Goal: Information Seeking & Learning: Learn about a topic

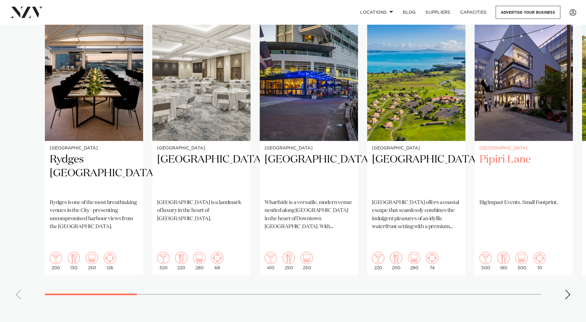
scroll to position [440, 0]
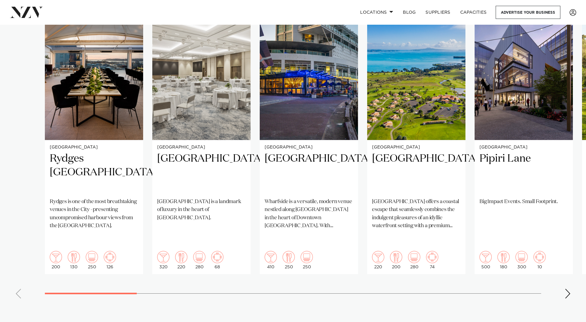
click at [571, 276] on swiper-container "Auckland Rydges Auckland Rydges is one of the most breathtaking venues in the C…" at bounding box center [293, 155] width 586 height 295
click at [568, 289] on div "Next slide" at bounding box center [567, 294] width 6 height 10
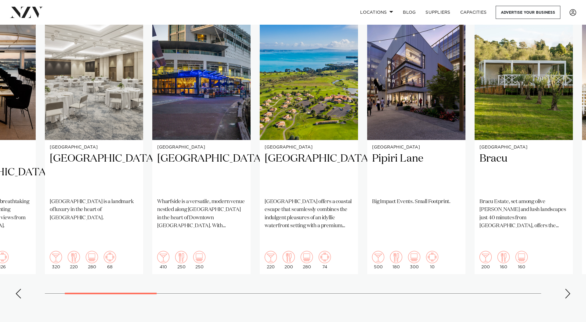
click at [568, 289] on div "Next slide" at bounding box center [567, 294] width 6 height 10
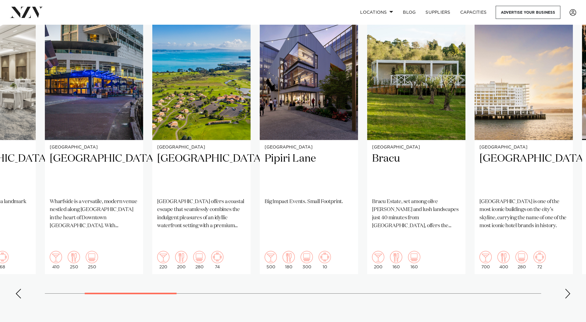
click at [568, 289] on div "Next slide" at bounding box center [567, 294] width 6 height 10
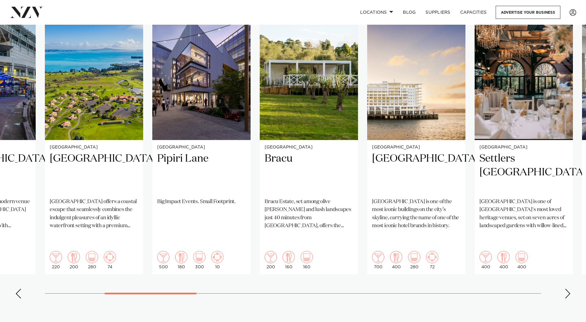
click at [568, 289] on div "Next slide" at bounding box center [567, 294] width 6 height 10
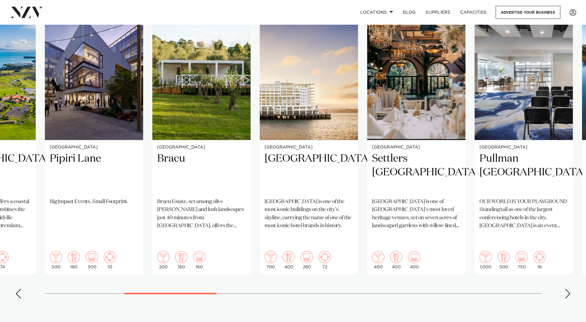
click at [568, 289] on div "Next slide" at bounding box center [567, 294] width 6 height 10
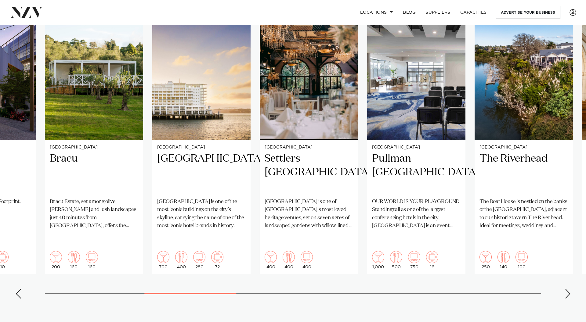
click at [568, 289] on div "Next slide" at bounding box center [567, 294] width 6 height 10
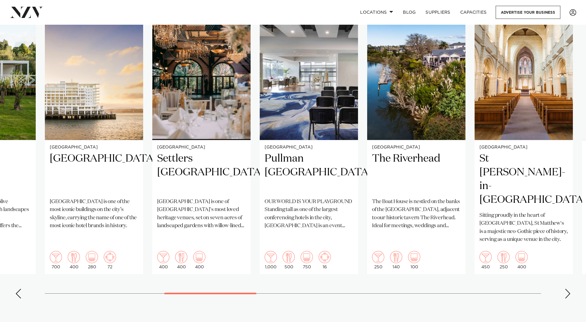
click at [568, 289] on div "Next slide" at bounding box center [567, 294] width 6 height 10
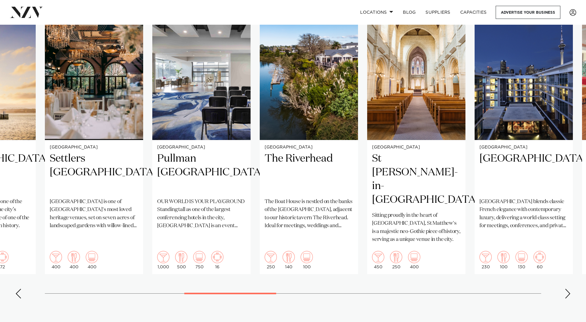
click at [566, 289] on div "Next slide" at bounding box center [567, 294] width 6 height 10
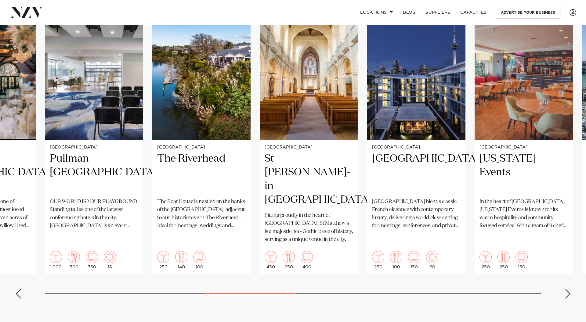
click at [566, 289] on div "Next slide" at bounding box center [567, 294] width 6 height 10
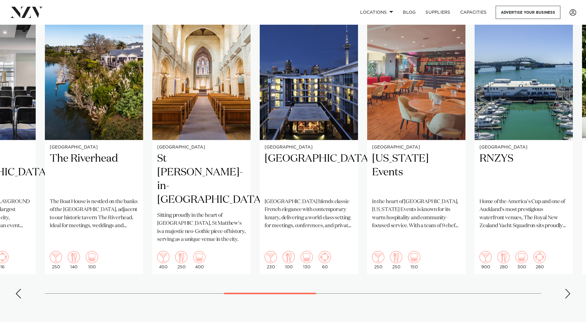
click at [566, 289] on div "Next slide" at bounding box center [567, 294] width 6 height 10
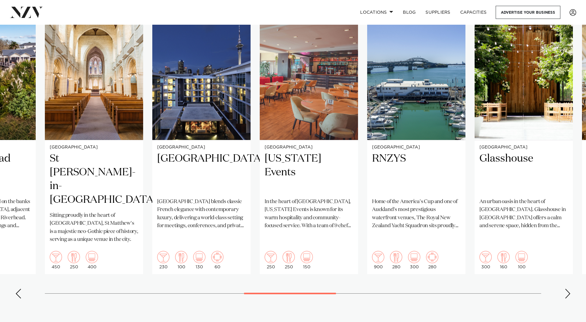
click at [566, 289] on div "Next slide" at bounding box center [567, 294] width 6 height 10
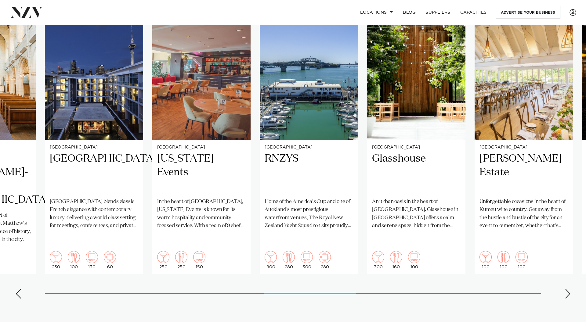
click at [566, 289] on div "Next slide" at bounding box center [567, 294] width 6 height 10
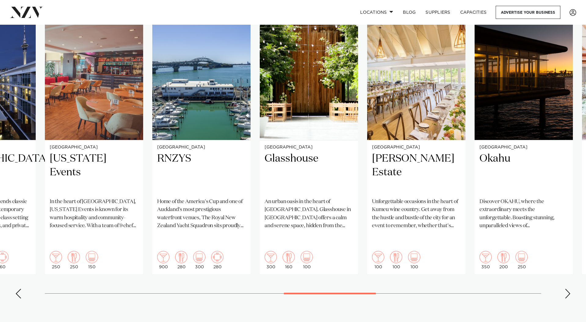
click at [566, 289] on div "Next slide" at bounding box center [567, 294] width 6 height 10
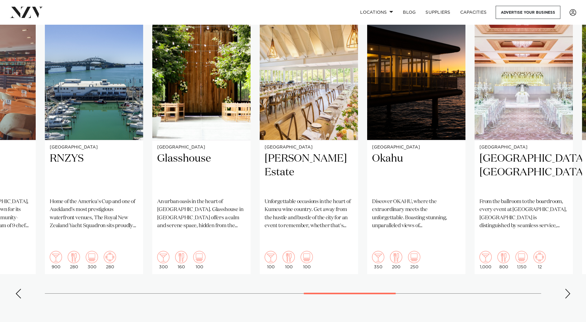
click at [566, 289] on div "Next slide" at bounding box center [567, 294] width 6 height 10
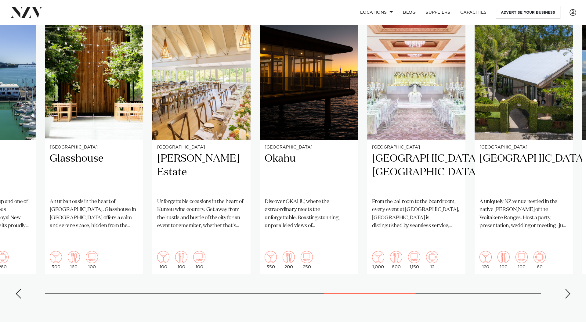
click at [566, 289] on div "Next slide" at bounding box center [567, 294] width 6 height 10
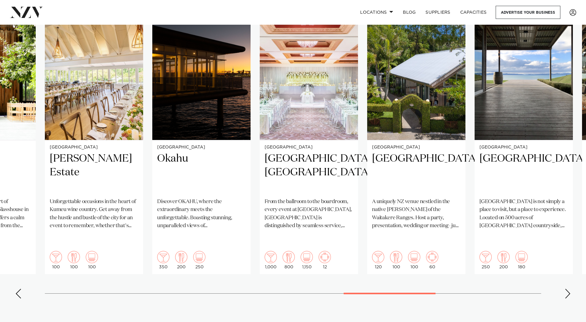
click at [566, 289] on div "Next slide" at bounding box center [567, 294] width 6 height 10
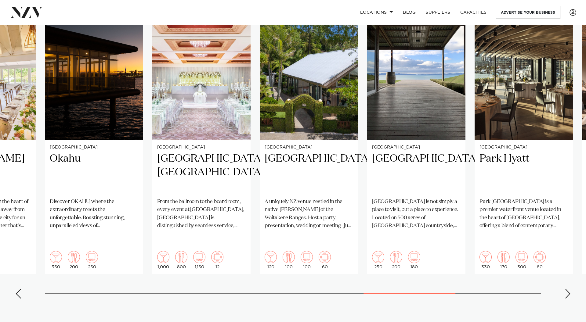
click at [568, 289] on div "Next slide" at bounding box center [567, 294] width 6 height 10
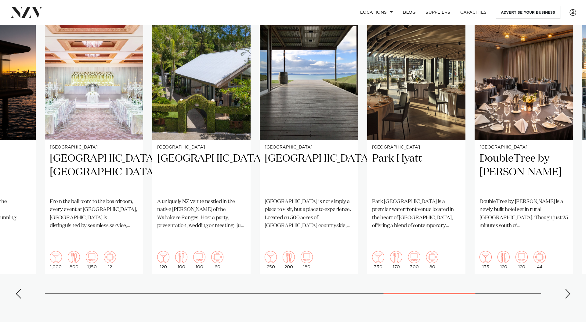
click at [568, 289] on div "Next slide" at bounding box center [567, 294] width 6 height 10
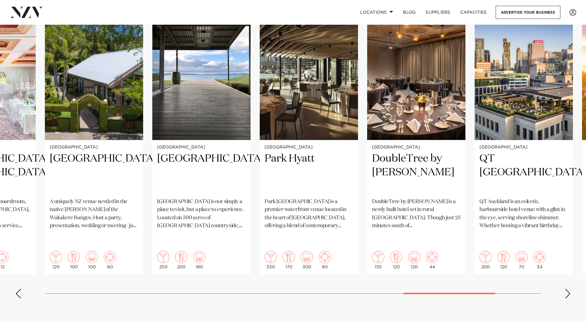
click at [565, 289] on div "Next slide" at bounding box center [567, 294] width 6 height 10
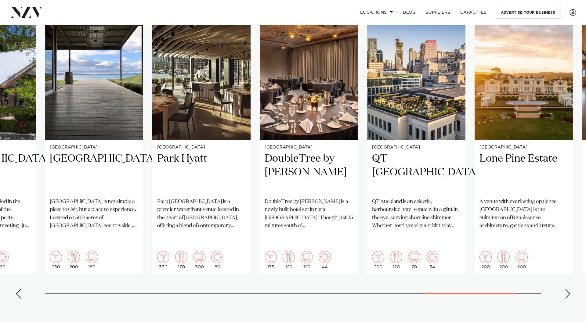
click at [565, 289] on div "Next slide" at bounding box center [567, 294] width 6 height 10
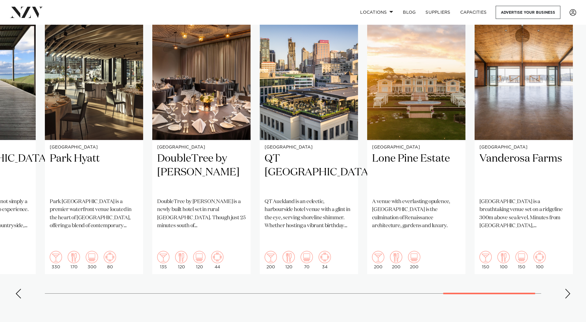
click at [565, 289] on div "Next slide" at bounding box center [567, 294] width 6 height 10
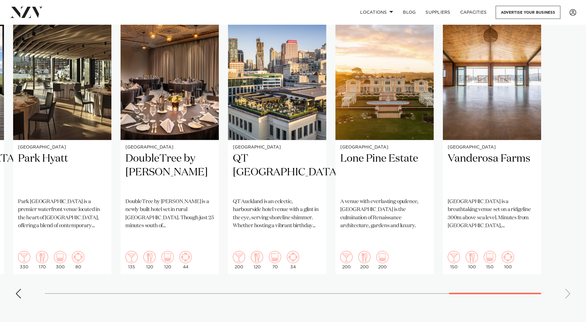
click at [565, 269] on swiper-container "Auckland Rydges Auckland Rydges is one of the most breathtaking venues in the C…" at bounding box center [293, 155] width 586 height 295
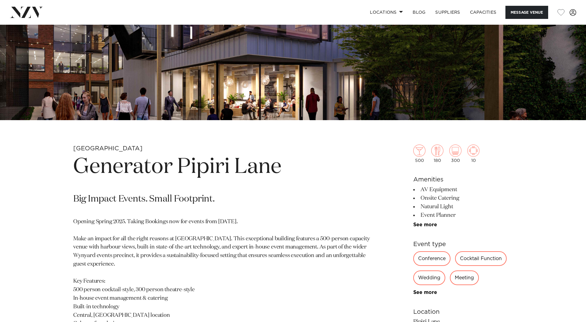
scroll to position [181, 0]
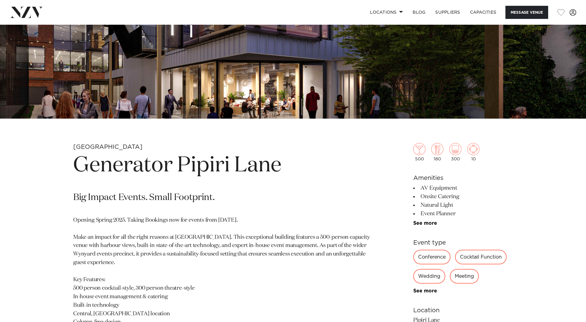
click at [442, 203] on li "Natural Light" at bounding box center [462, 205] width 99 height 9
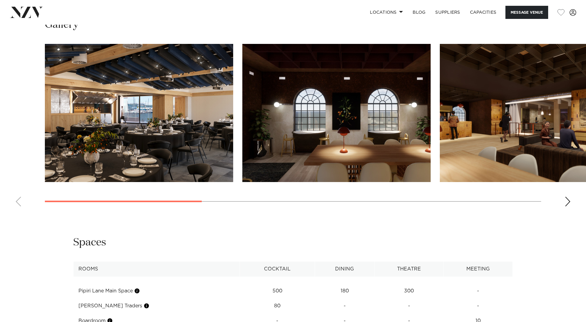
scroll to position [637, 0]
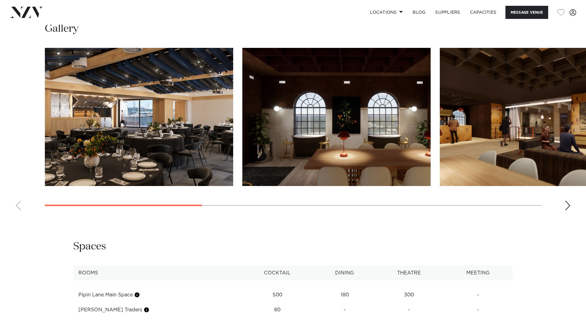
click at [567, 207] on div "Next slide" at bounding box center [567, 206] width 6 height 10
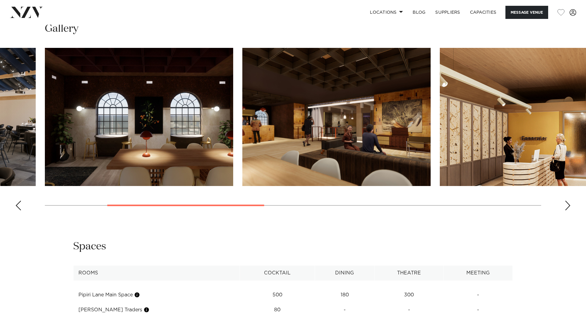
click at [567, 207] on div "Next slide" at bounding box center [567, 206] width 6 height 10
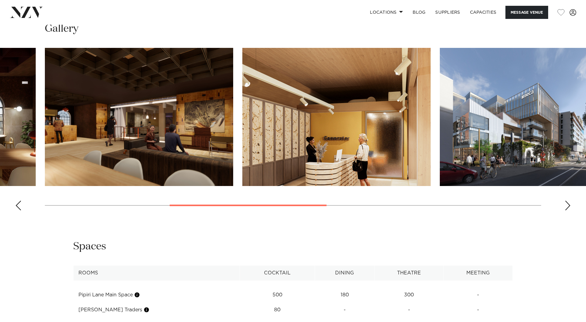
click at [567, 207] on div "Next slide" at bounding box center [567, 206] width 6 height 10
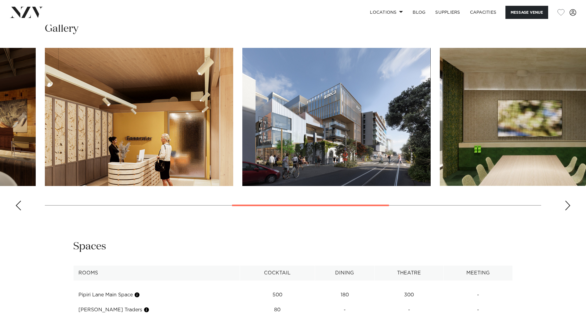
click at [567, 207] on div "Next slide" at bounding box center [567, 206] width 6 height 10
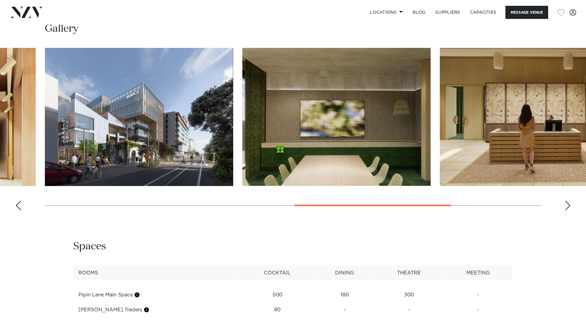
click at [567, 207] on div "Next slide" at bounding box center [567, 206] width 6 height 10
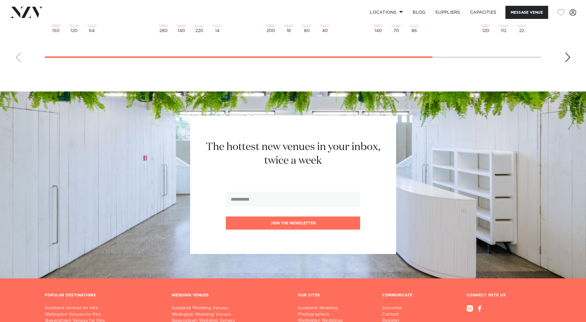
scroll to position [1242, 0]
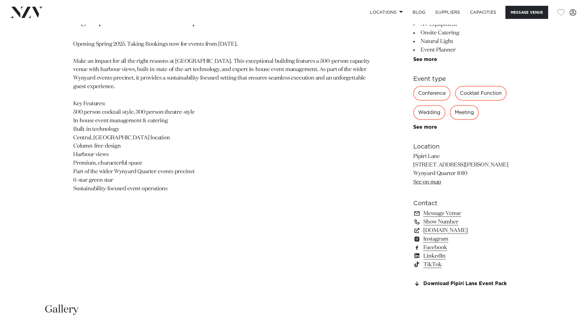
scroll to position [360, 0]
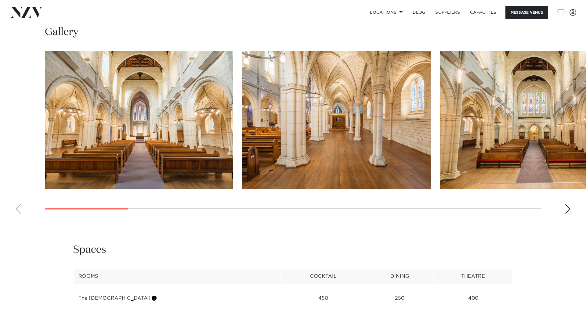
scroll to position [666, 0]
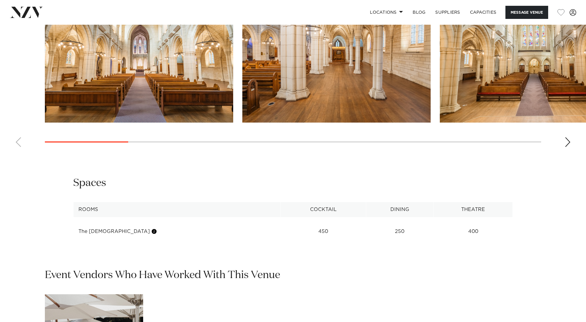
click at [562, 137] on swiper-container at bounding box center [293, 67] width 586 height 167
click at [565, 137] on div "Next slide" at bounding box center [567, 142] width 6 height 10
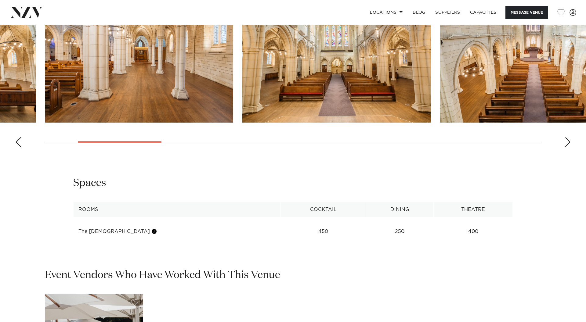
click at [565, 137] on div "Next slide" at bounding box center [567, 142] width 6 height 10
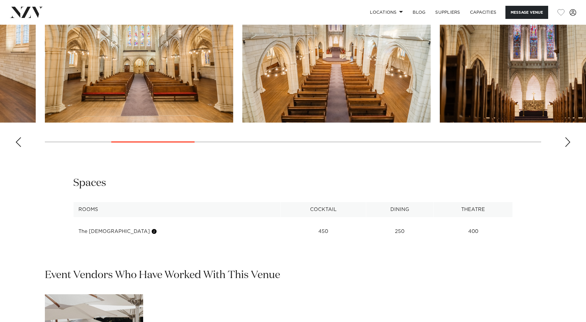
click at [565, 137] on div "Next slide" at bounding box center [567, 142] width 6 height 10
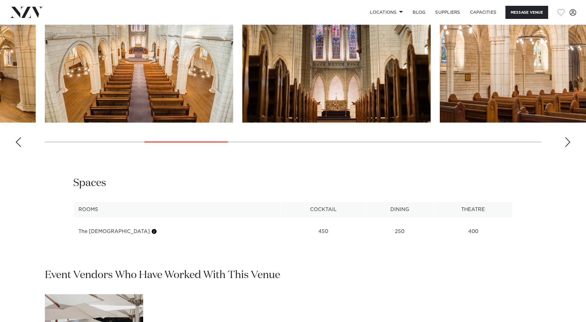
click at [565, 137] on div "Next slide" at bounding box center [567, 142] width 6 height 10
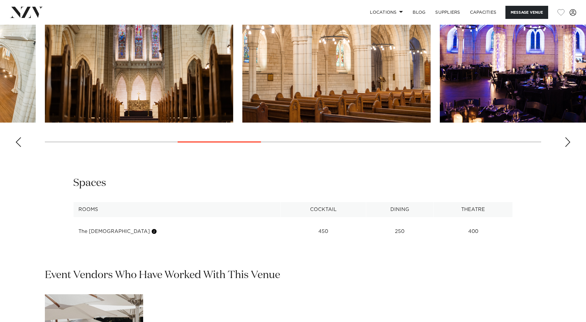
click at [565, 137] on div "Next slide" at bounding box center [567, 142] width 6 height 10
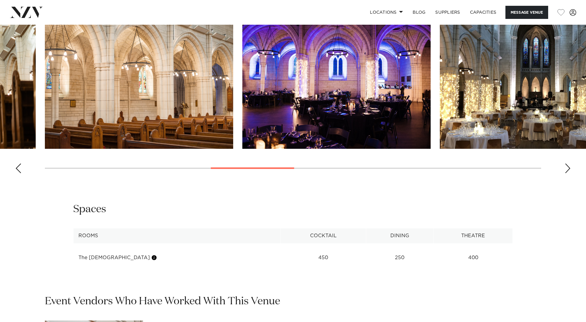
scroll to position [570, 0]
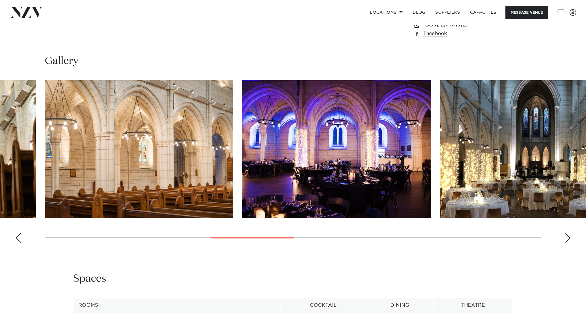
click at [566, 233] on div "Next slide" at bounding box center [567, 238] width 6 height 10
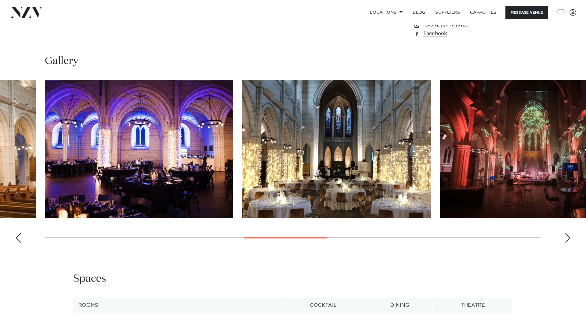
click at [566, 233] on div "Next slide" at bounding box center [567, 238] width 6 height 10
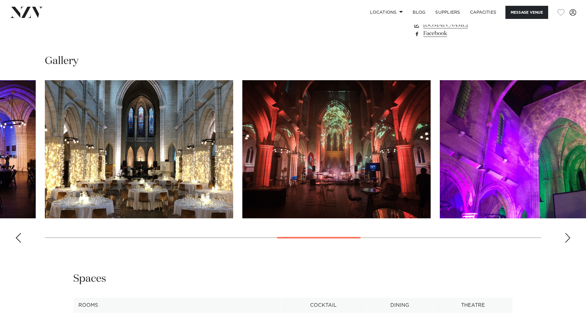
click at [566, 233] on div "Next slide" at bounding box center [567, 238] width 6 height 10
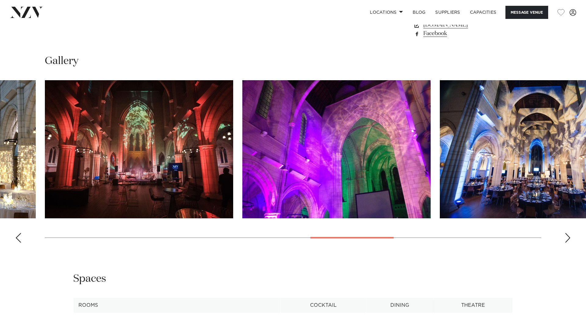
click at [566, 233] on div "Next slide" at bounding box center [567, 238] width 6 height 10
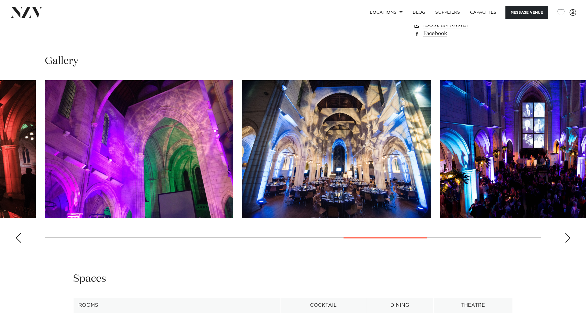
click at [566, 233] on div "Next slide" at bounding box center [567, 238] width 6 height 10
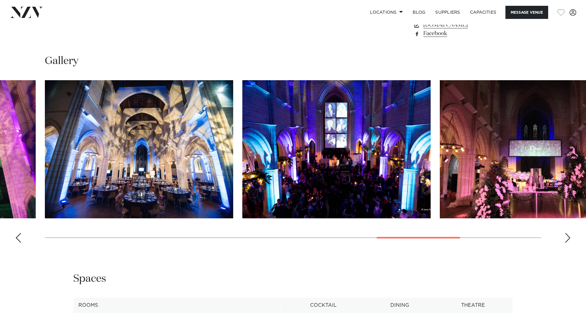
click at [566, 233] on div "Next slide" at bounding box center [567, 238] width 6 height 10
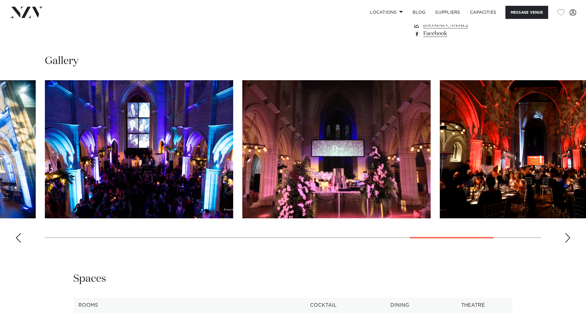
click at [566, 233] on div "Next slide" at bounding box center [567, 238] width 6 height 10
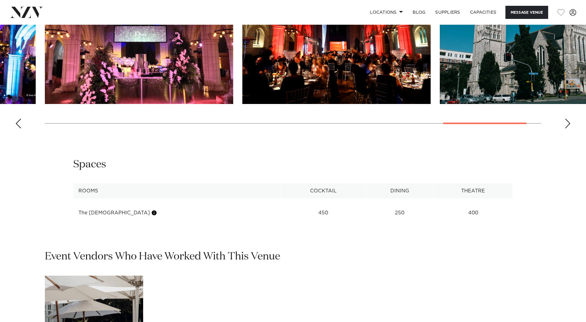
scroll to position [514, 0]
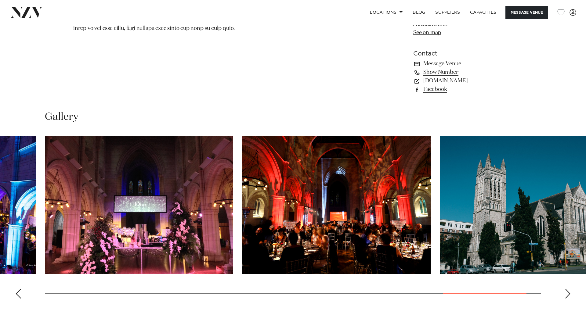
click at [545, 203] on img "15 / 15" at bounding box center [533, 205] width 188 height 138
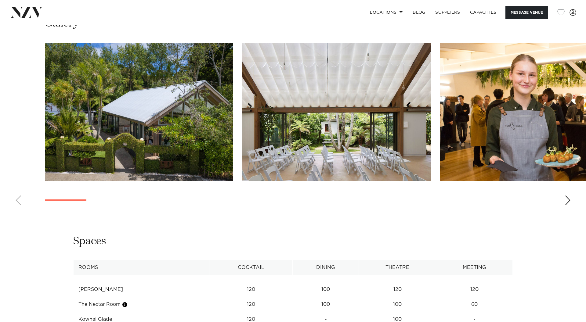
scroll to position [739, 0]
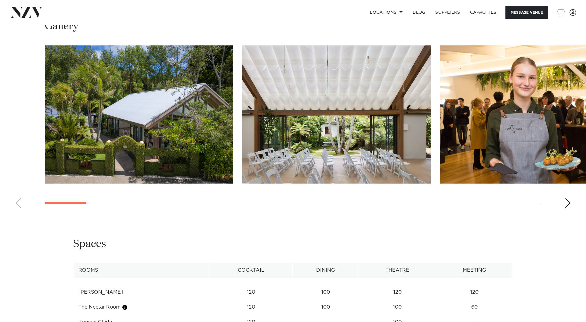
click at [565, 198] on div "Next slide" at bounding box center [567, 203] width 6 height 10
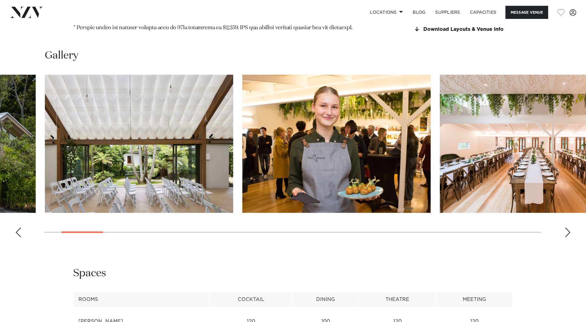
scroll to position [705, 0]
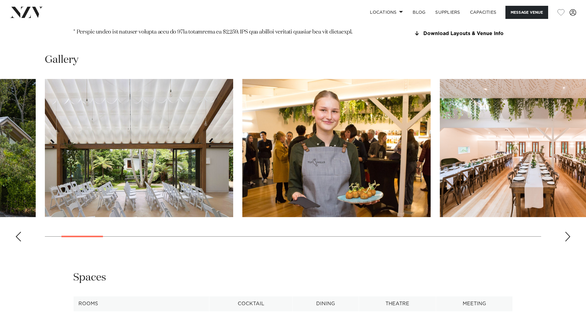
click at [570, 232] on div "Next slide" at bounding box center [567, 237] width 6 height 10
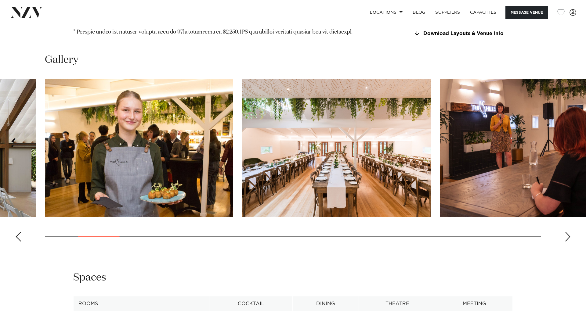
click at [570, 232] on div "Next slide" at bounding box center [567, 237] width 6 height 10
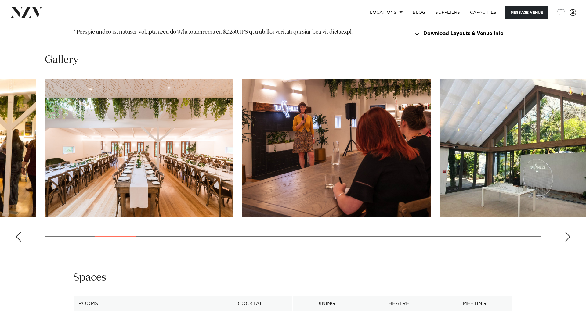
click at [570, 232] on div "Next slide" at bounding box center [567, 237] width 6 height 10
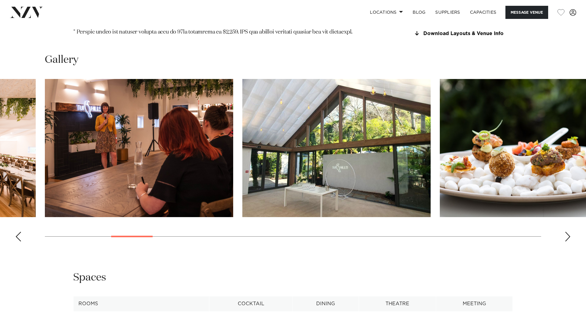
click at [570, 232] on div "Next slide" at bounding box center [567, 237] width 6 height 10
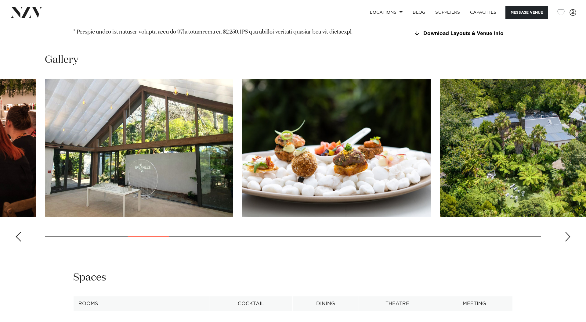
click at [570, 232] on div "Next slide" at bounding box center [567, 237] width 6 height 10
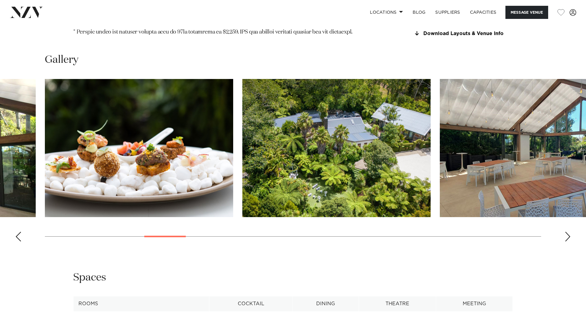
click at [570, 232] on div "Next slide" at bounding box center [567, 237] width 6 height 10
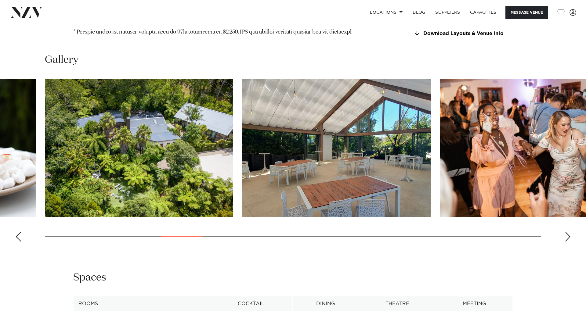
click at [570, 232] on div "Next slide" at bounding box center [567, 237] width 6 height 10
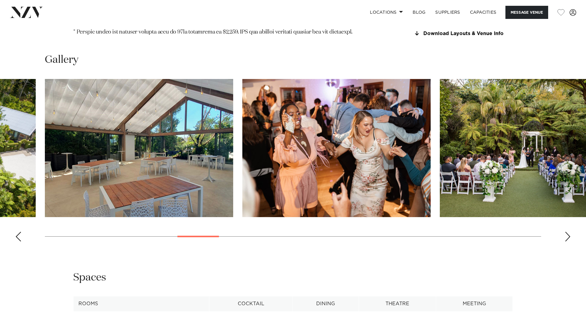
click at [570, 232] on div "Next slide" at bounding box center [567, 237] width 6 height 10
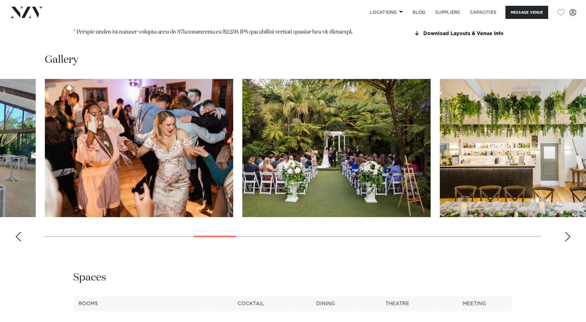
click at [570, 232] on div "Next slide" at bounding box center [567, 237] width 6 height 10
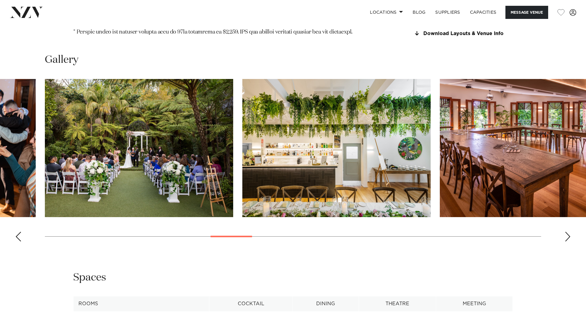
click at [570, 232] on div "Next slide" at bounding box center [567, 237] width 6 height 10
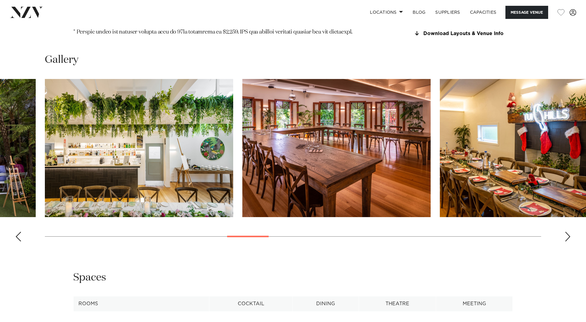
click at [570, 232] on div "Next slide" at bounding box center [567, 237] width 6 height 10
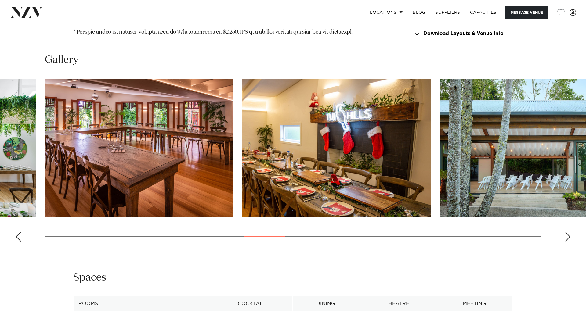
click at [570, 232] on div "Next slide" at bounding box center [567, 237] width 6 height 10
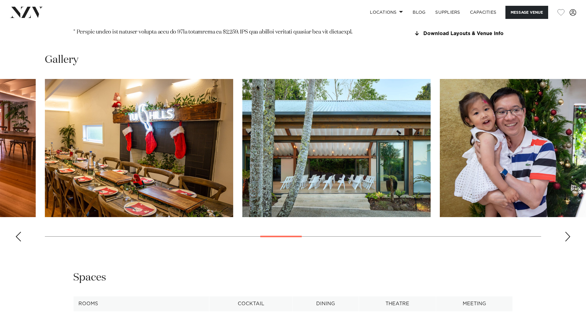
click at [570, 232] on div "Next slide" at bounding box center [567, 237] width 6 height 10
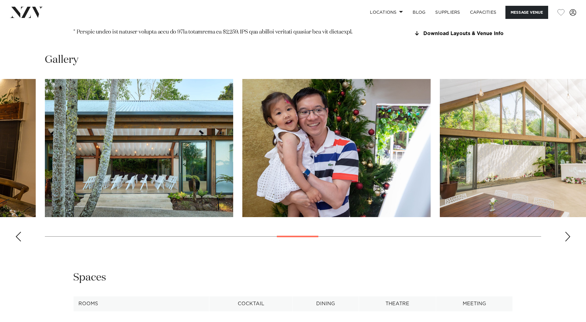
click at [570, 232] on div "Next slide" at bounding box center [567, 237] width 6 height 10
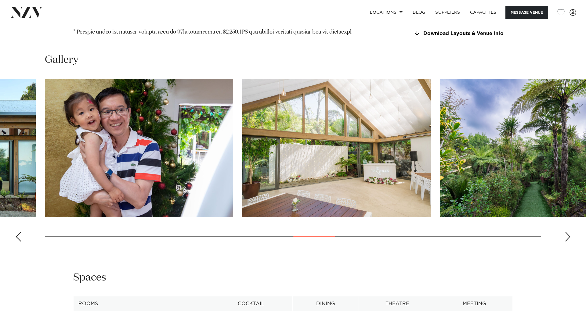
click at [570, 232] on div "Next slide" at bounding box center [567, 237] width 6 height 10
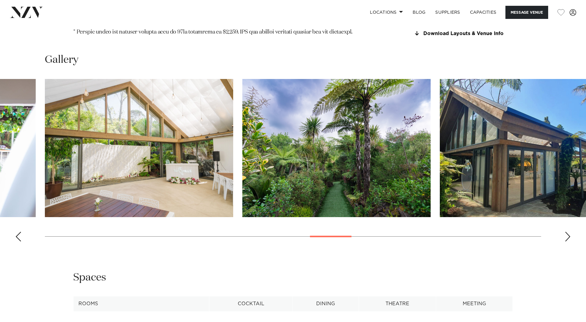
click at [570, 232] on div "Next slide" at bounding box center [567, 237] width 6 height 10
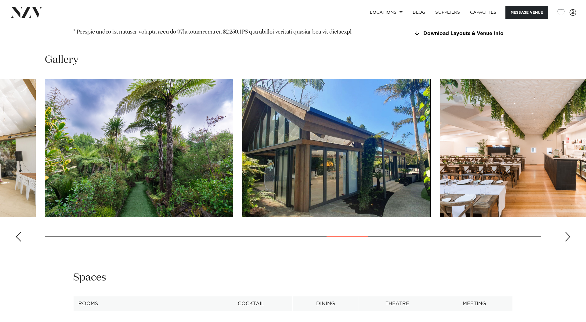
click at [570, 232] on div "Next slide" at bounding box center [567, 237] width 6 height 10
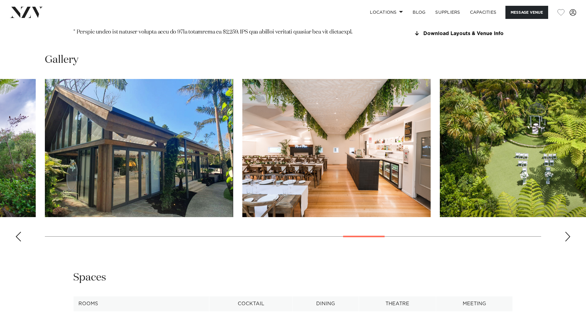
click at [570, 232] on div "Next slide" at bounding box center [567, 237] width 6 height 10
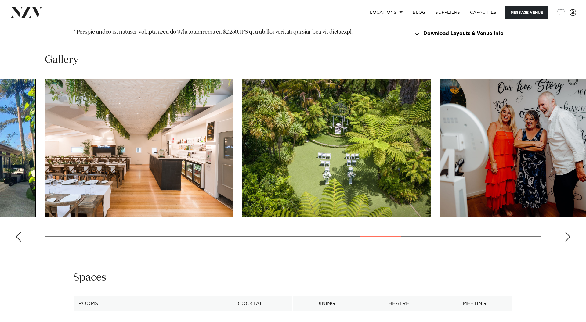
click at [570, 232] on div "Next slide" at bounding box center [567, 237] width 6 height 10
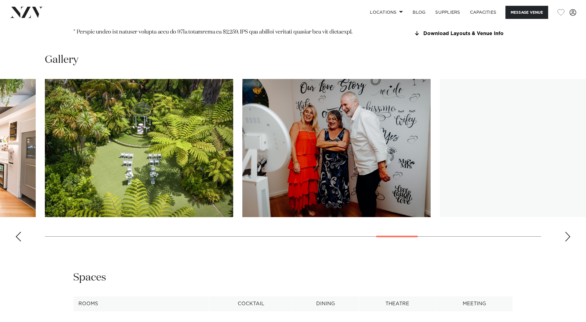
click at [570, 232] on div "Next slide" at bounding box center [567, 237] width 6 height 10
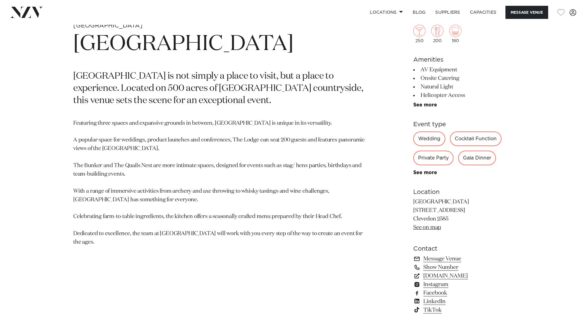
scroll to position [311, 0]
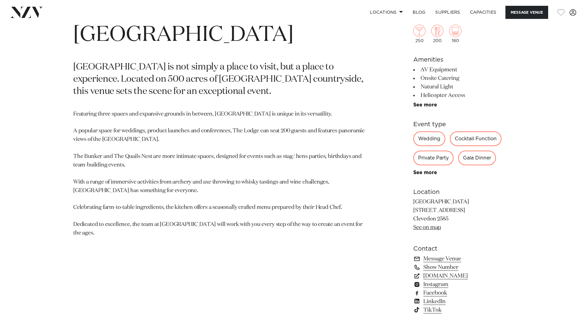
click at [428, 141] on div "Wedding" at bounding box center [429, 138] width 32 height 15
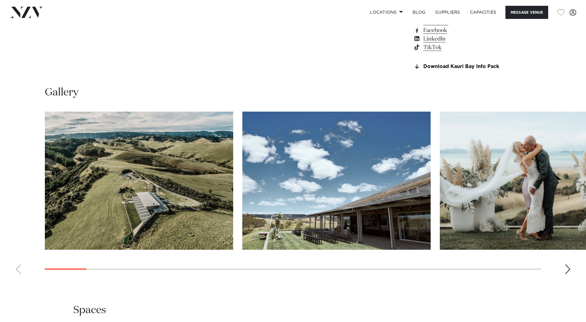
scroll to position [587, 0]
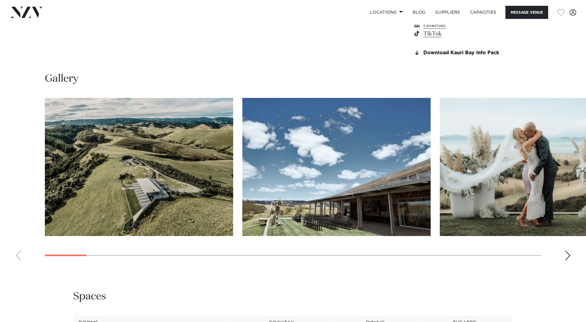
click at [568, 259] on div "Next slide" at bounding box center [567, 256] width 6 height 10
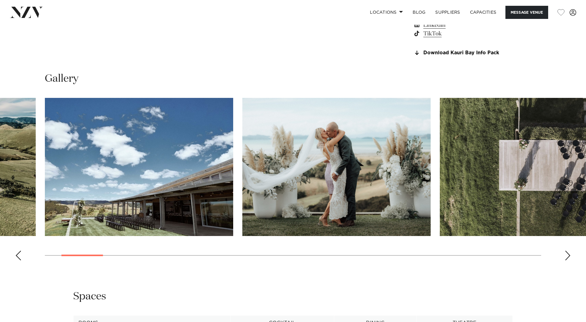
click at [568, 259] on div "Next slide" at bounding box center [567, 256] width 6 height 10
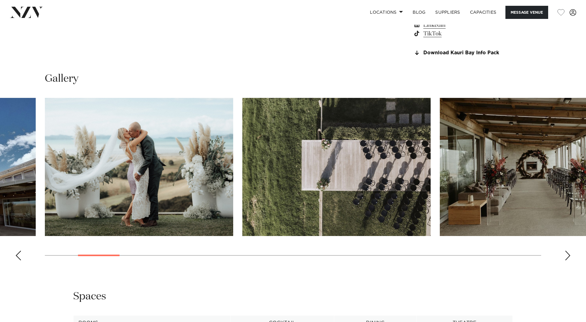
click at [568, 259] on div "Next slide" at bounding box center [567, 256] width 6 height 10
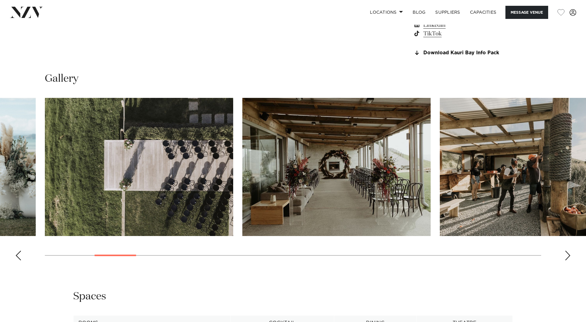
click at [568, 259] on div "Next slide" at bounding box center [567, 256] width 6 height 10
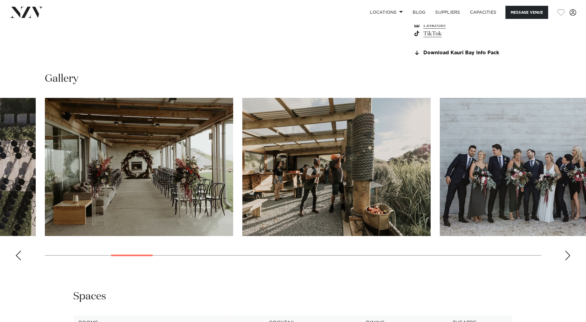
click at [568, 259] on div "Next slide" at bounding box center [567, 256] width 6 height 10
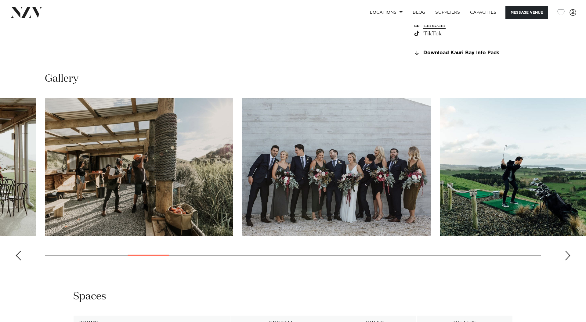
click at [568, 259] on div "Next slide" at bounding box center [567, 256] width 6 height 10
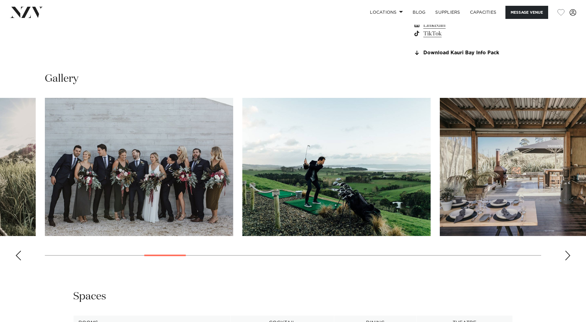
click at [568, 259] on div "Next slide" at bounding box center [567, 256] width 6 height 10
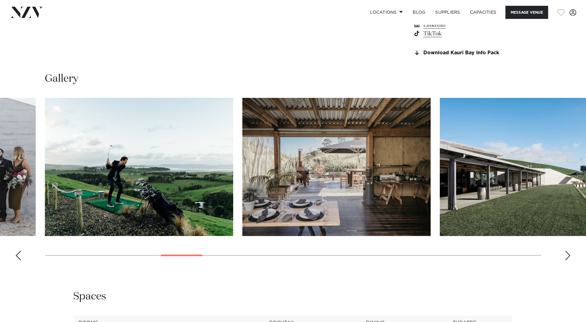
click at [568, 259] on div "Next slide" at bounding box center [567, 256] width 6 height 10
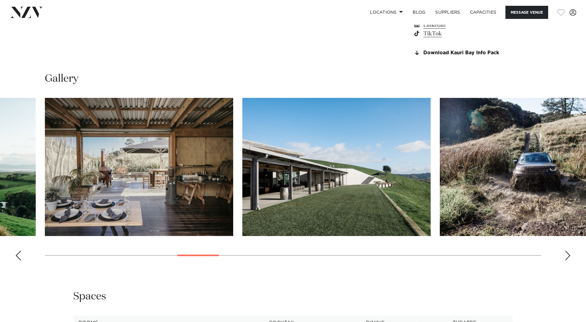
click at [568, 259] on div "Next slide" at bounding box center [567, 256] width 6 height 10
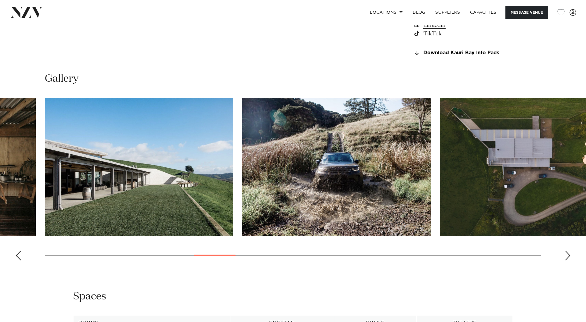
click at [568, 259] on div "Next slide" at bounding box center [567, 256] width 6 height 10
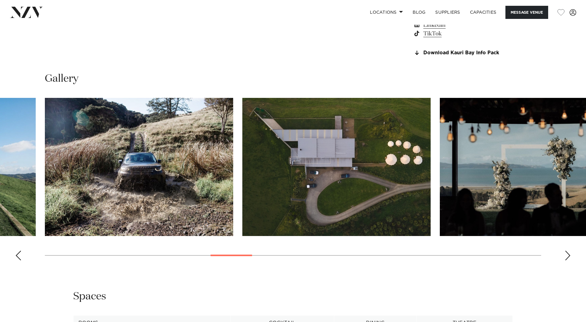
click at [568, 259] on div "Next slide" at bounding box center [567, 256] width 6 height 10
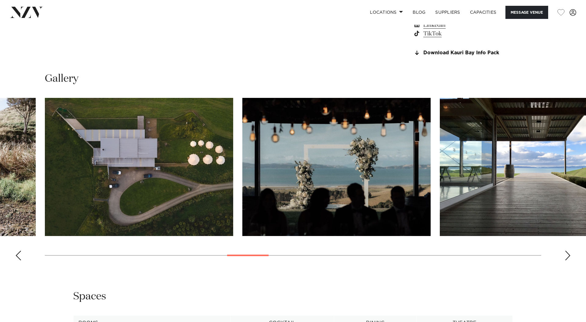
click at [568, 259] on div "Next slide" at bounding box center [567, 256] width 6 height 10
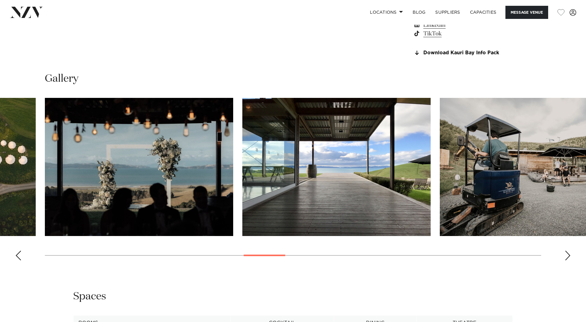
click at [568, 259] on div "Next slide" at bounding box center [567, 256] width 6 height 10
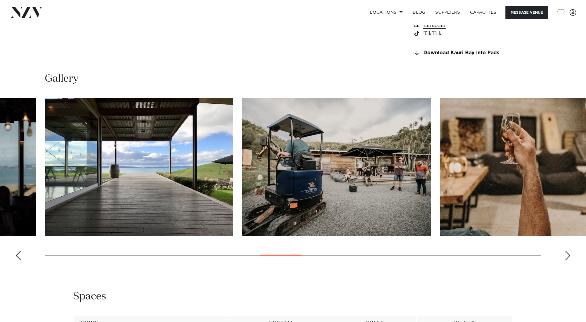
click at [568, 259] on div "Next slide" at bounding box center [567, 256] width 6 height 10
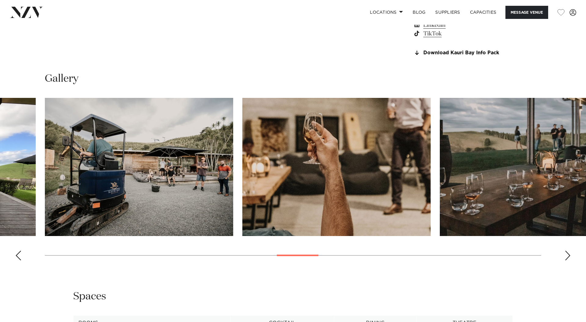
click at [568, 259] on div "Next slide" at bounding box center [567, 256] width 6 height 10
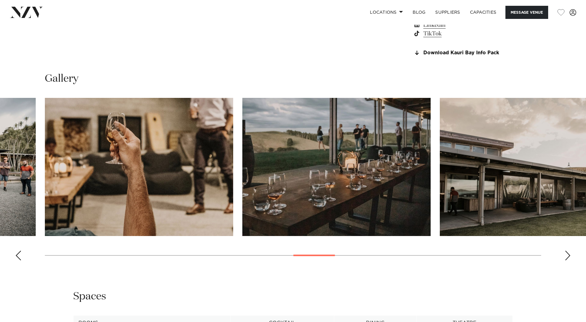
click at [568, 259] on div "Next slide" at bounding box center [567, 256] width 6 height 10
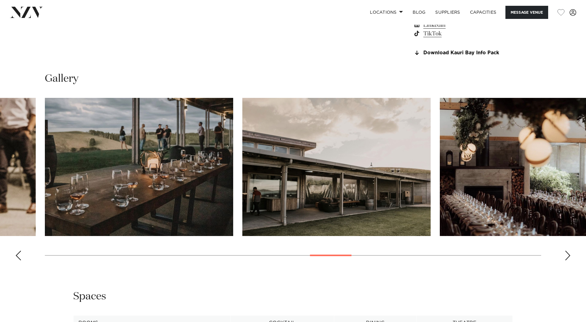
click at [568, 259] on div "Next slide" at bounding box center [567, 256] width 6 height 10
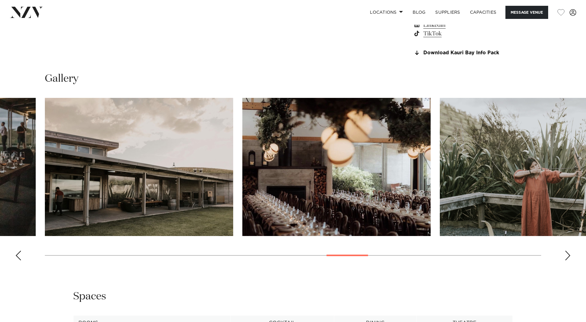
click at [568, 259] on div "Next slide" at bounding box center [567, 256] width 6 height 10
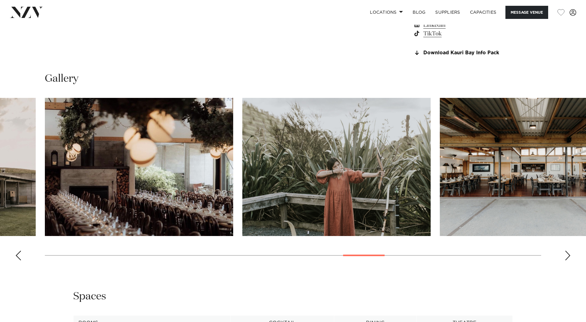
click at [568, 259] on div "Next slide" at bounding box center [567, 256] width 6 height 10
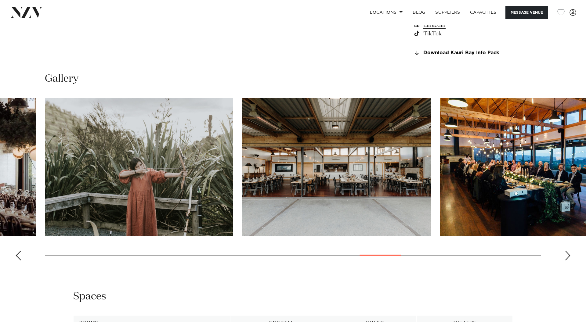
click at [568, 259] on div "Next slide" at bounding box center [567, 256] width 6 height 10
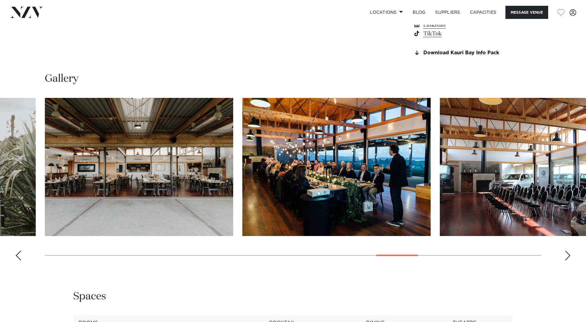
click at [568, 259] on div "Next slide" at bounding box center [567, 256] width 6 height 10
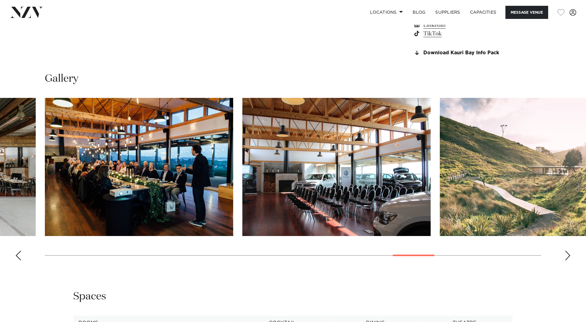
click at [568, 259] on div "Next slide" at bounding box center [567, 256] width 6 height 10
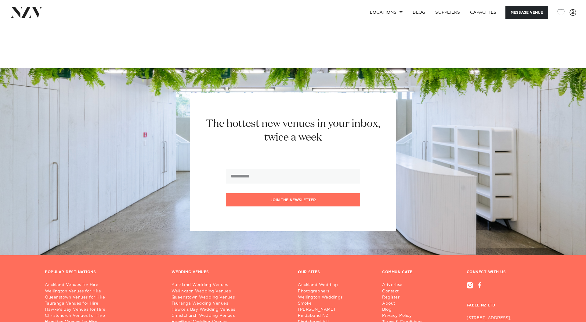
scroll to position [1283, 0]
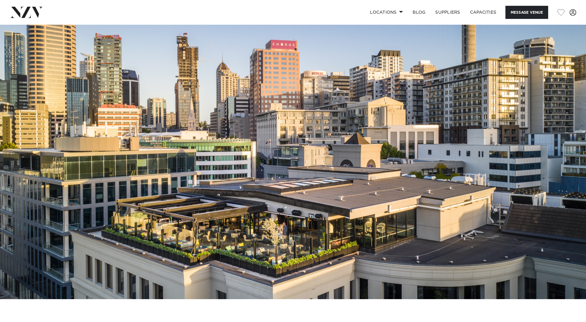
click at [285, 263] on img at bounding box center [293, 162] width 586 height 274
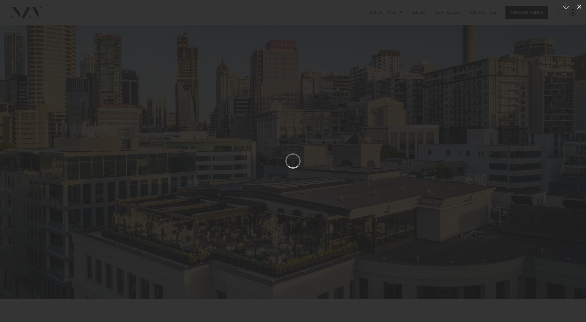
click at [582, 7] on icon at bounding box center [578, 6] width 7 height 7
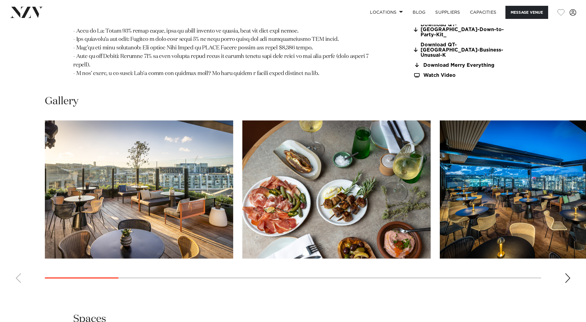
scroll to position [713, 0]
